Goal: Find specific page/section: Locate a particular part of the current website

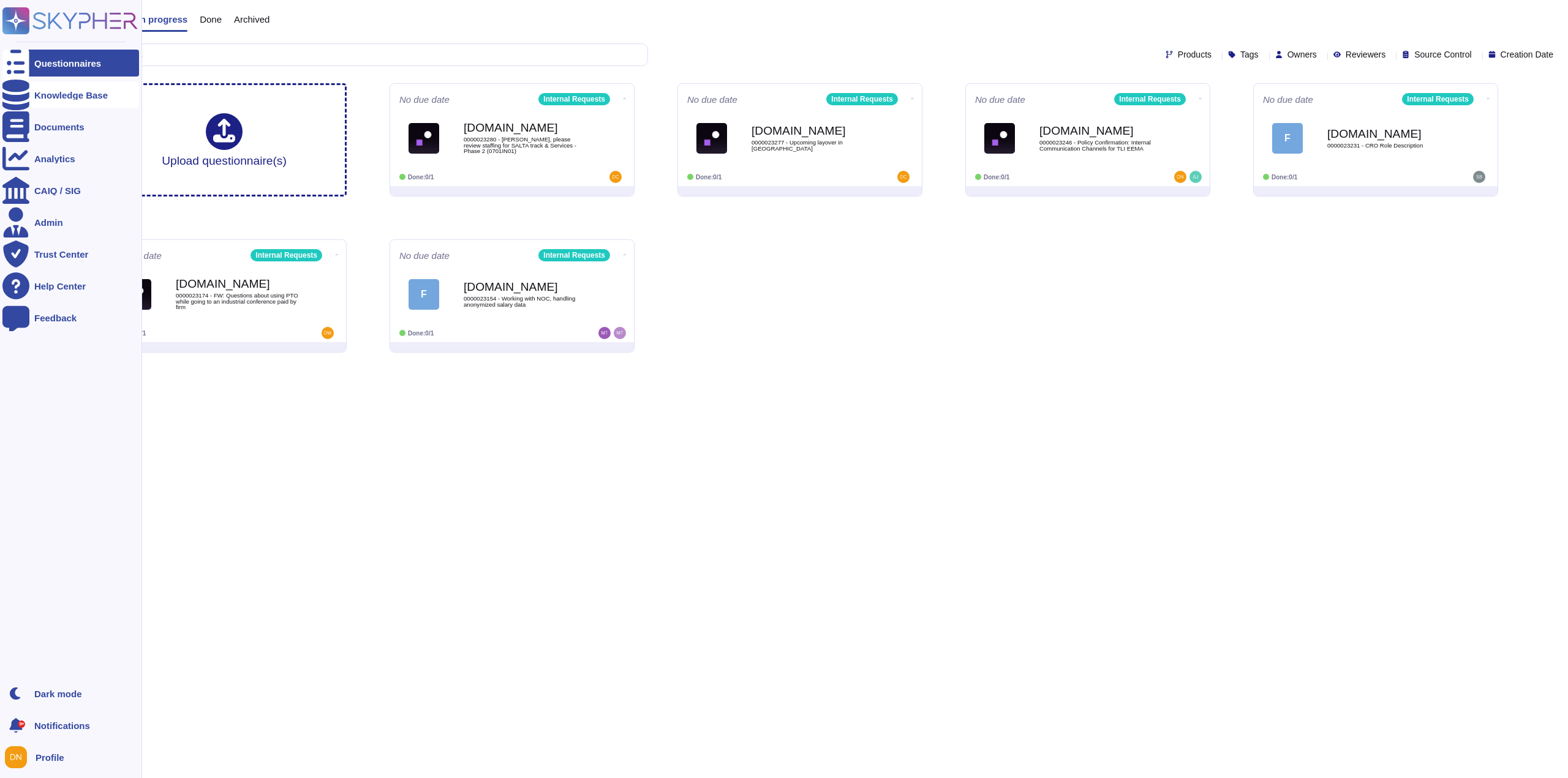
click at [26, 98] on div at bounding box center [16, 95] width 27 height 27
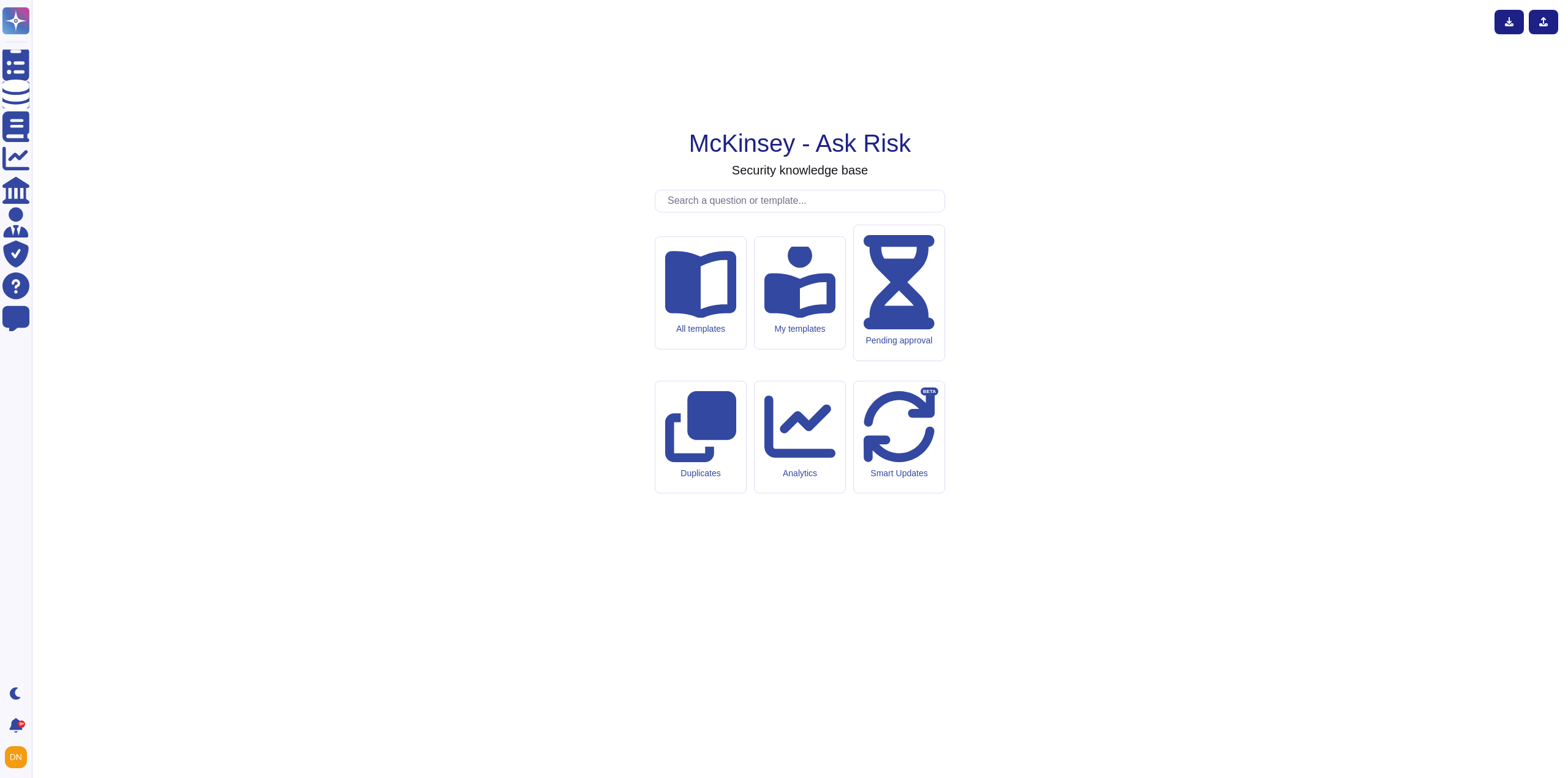
click at [786, 212] on input "text" at bounding box center [803, 201] width 283 height 21
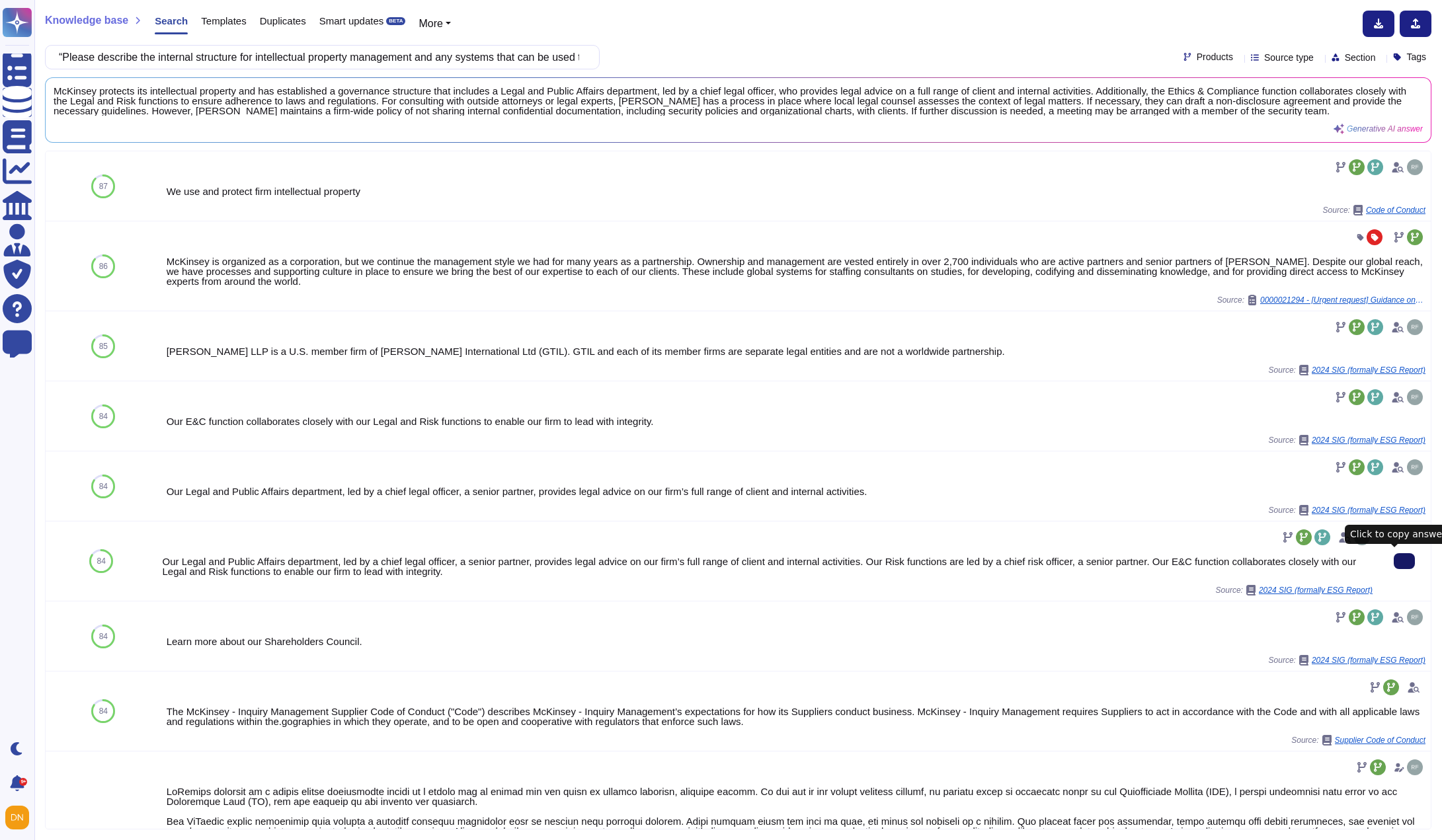
click at [1407, 563] on button at bounding box center [1404, 560] width 21 height 16
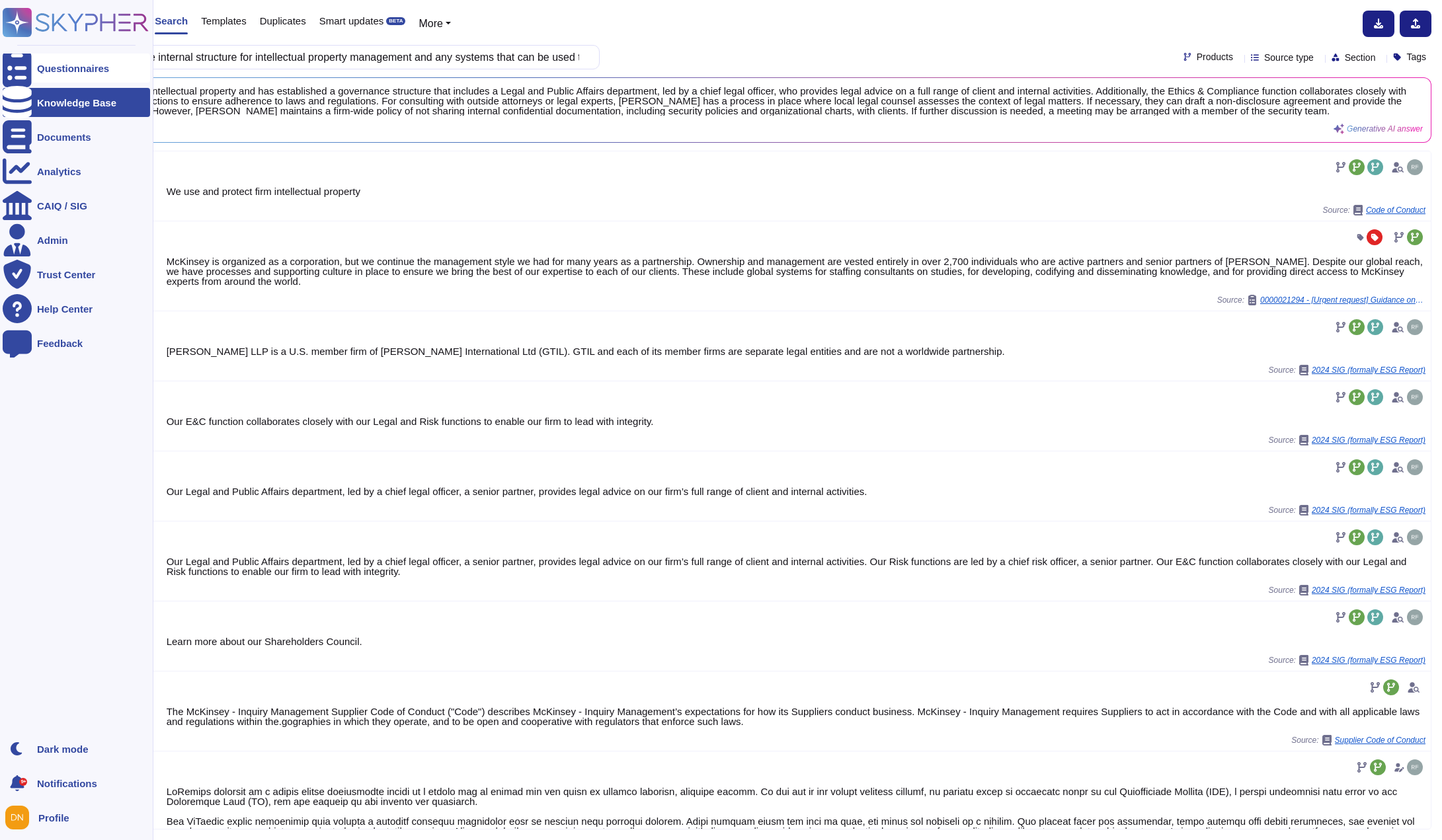
click at [21, 78] on div at bounding box center [17, 68] width 29 height 29
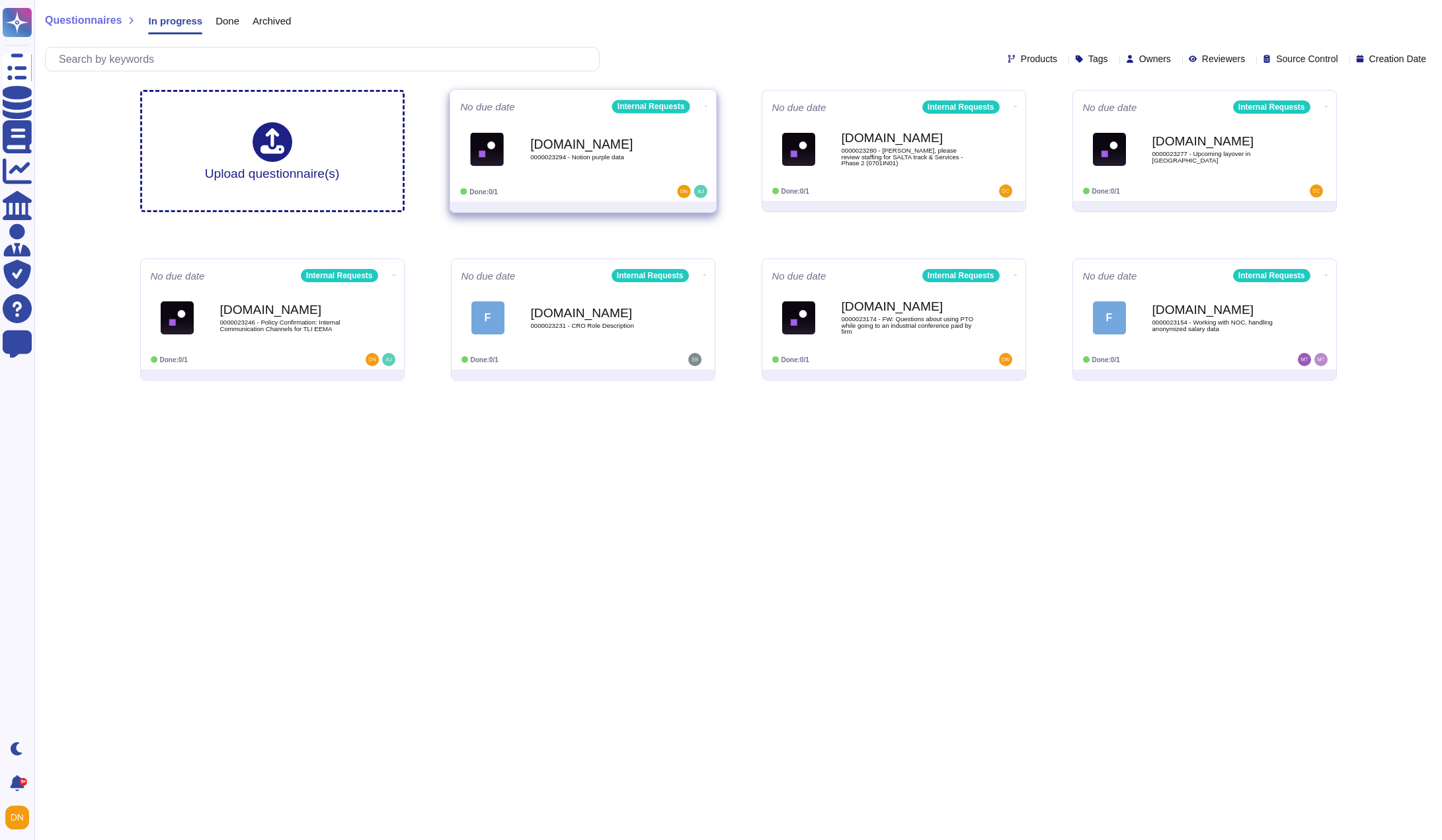
click at [597, 182] on div "[DOMAIN_NAME] 0000023294 - Notion purple data" at bounding box center [583, 149] width 246 height 67
